Goal: Transaction & Acquisition: Purchase product/service

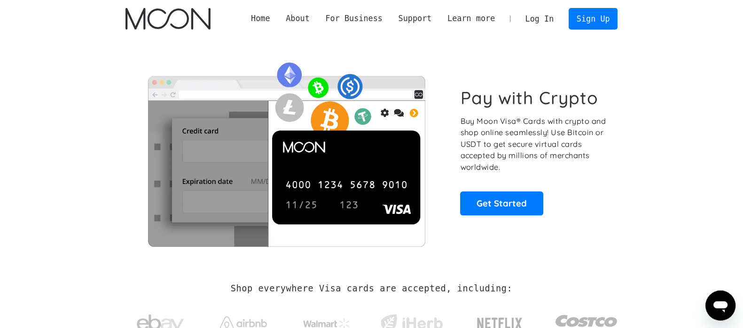
click at [543, 19] on link "Log In" at bounding box center [539, 18] width 44 height 21
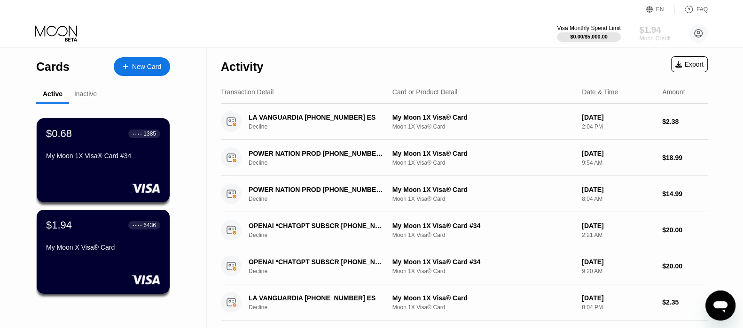
click at [648, 38] on div "Moon Credit" at bounding box center [654, 38] width 31 height 7
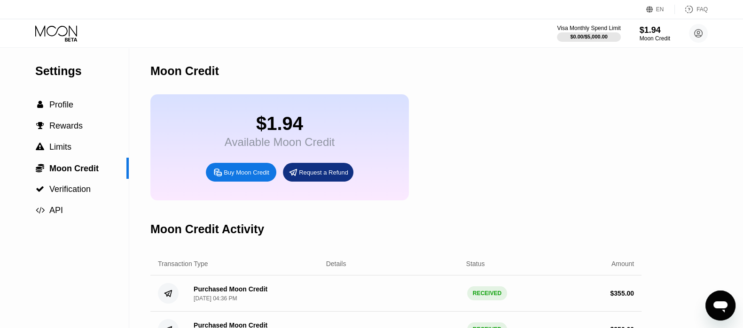
click at [259, 177] on div "Buy Moon Credit" at bounding box center [247, 173] width 46 height 8
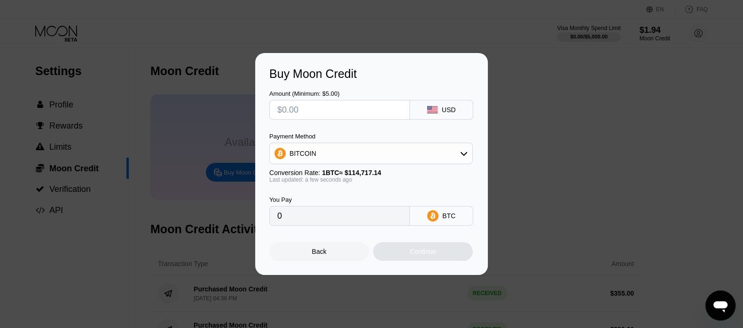
click at [364, 114] on input "text" at bounding box center [339, 110] width 124 height 19
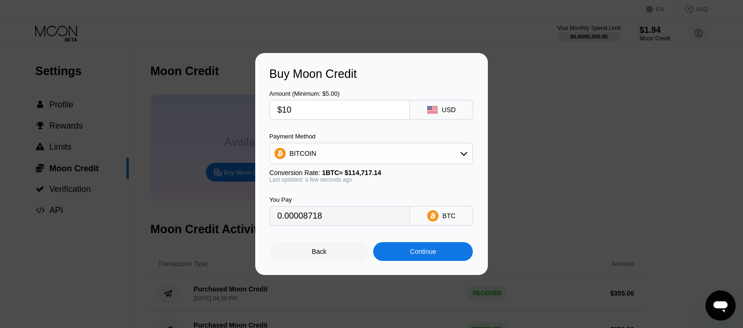
type input "$100"
type input "0.00087171"
type input "$100"
click at [392, 85] on div "Amount (Minimum: $5.00) $100 USD" at bounding box center [371, 100] width 204 height 39
click at [423, 255] on div "Continue" at bounding box center [423, 252] width 26 height 8
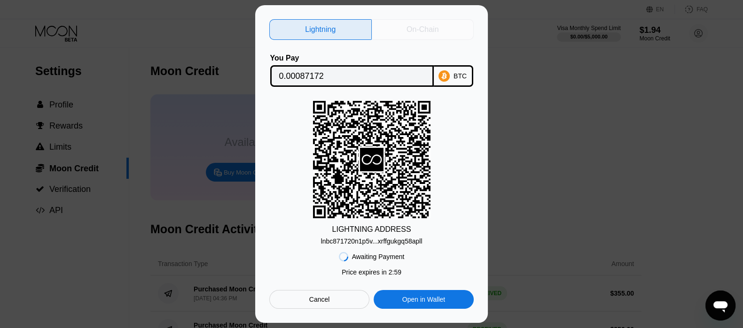
click at [406, 26] on div "On-Chain" at bounding box center [422, 29] width 32 height 9
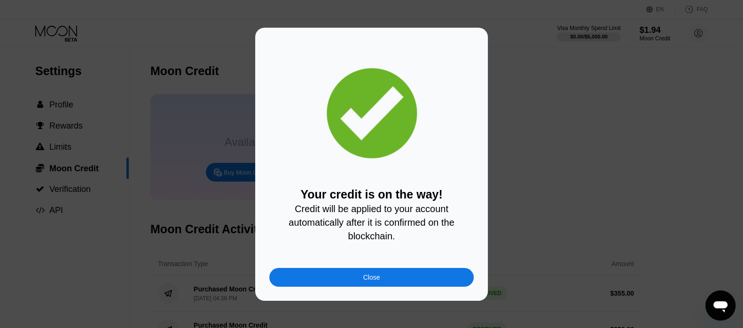
click at [367, 281] on div "Close" at bounding box center [371, 278] width 17 height 8
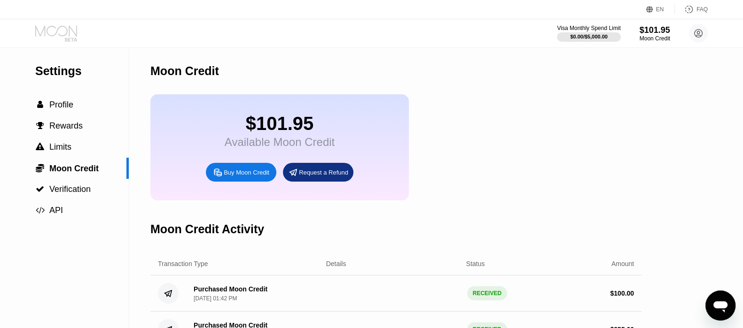
click at [63, 32] on icon at bounding box center [57, 33] width 44 height 16
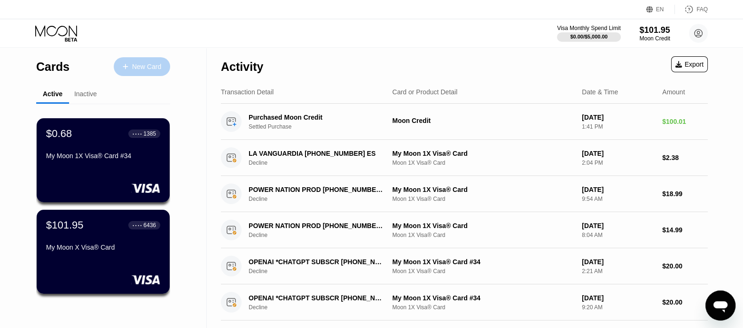
click at [155, 65] on div "New Card" at bounding box center [146, 67] width 29 height 8
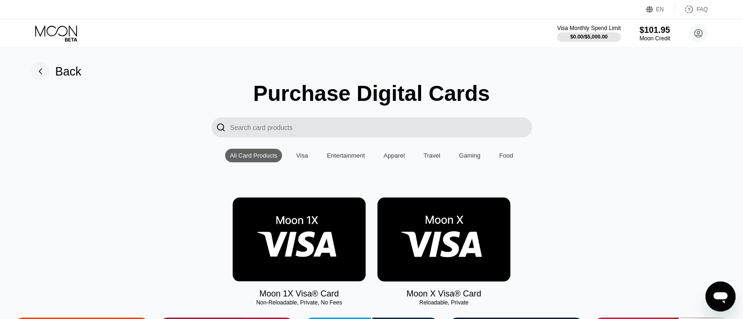
click at [313, 229] on img at bounding box center [299, 240] width 133 height 84
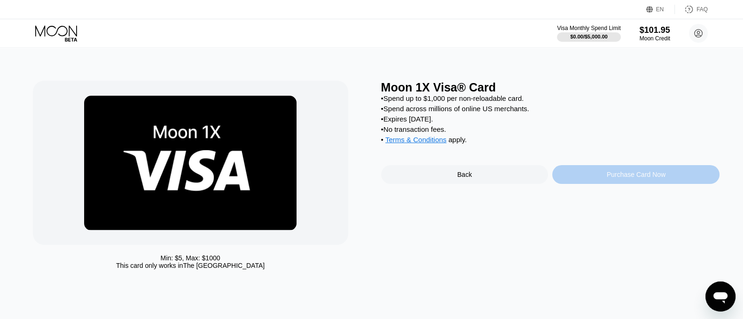
click at [640, 178] on div "Purchase Card Now" at bounding box center [635, 175] width 59 height 8
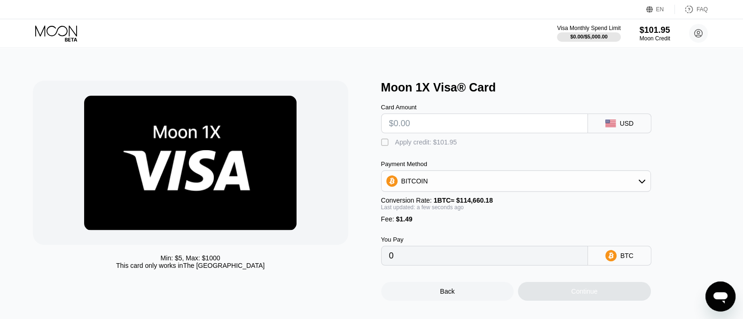
click at [425, 128] on input "text" at bounding box center [484, 123] width 191 height 19
type input "$100"
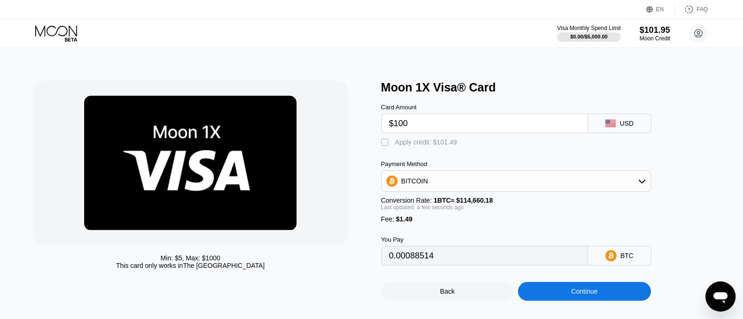
type input "0.00088514"
type input "$100"
click at [478, 68] on div "Min: $ 5 , Max: $ 1000 This card only works in The United States Moon 1X Visa® …" at bounding box center [372, 186] width 752 height 277
click at [385, 144] on div "" at bounding box center [385, 142] width 9 height 9
type input "0"
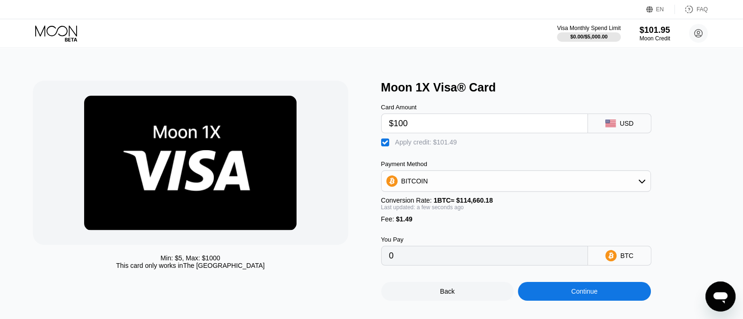
click at [578, 295] on div "Continue" at bounding box center [584, 292] width 26 height 8
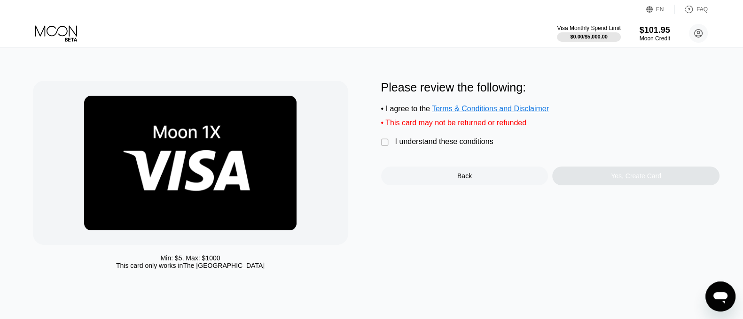
click at [457, 146] on div "I understand these conditions" at bounding box center [444, 142] width 98 height 8
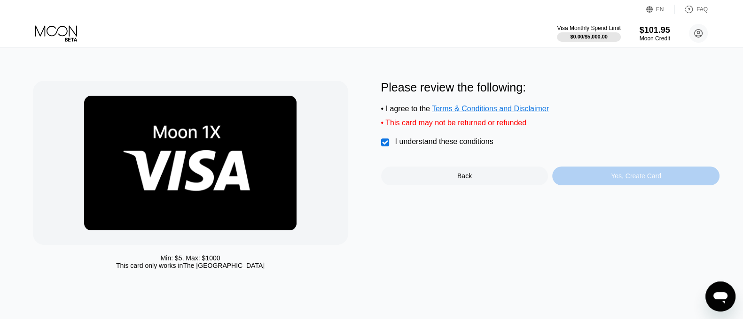
click at [618, 180] on div "Yes, Create Card" at bounding box center [636, 176] width 50 height 8
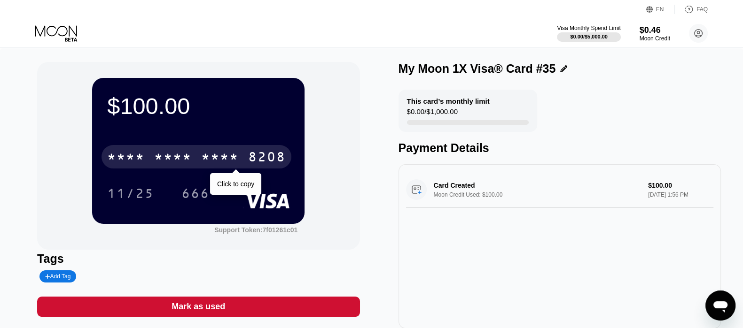
click at [203, 161] on div "* * * *" at bounding box center [220, 158] width 38 height 15
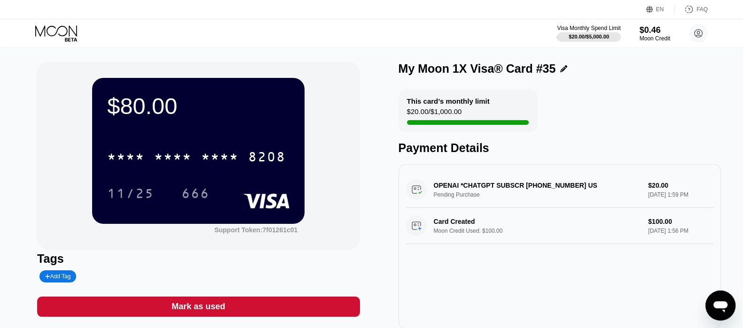
click at [63, 30] on icon at bounding box center [57, 33] width 44 height 16
